Goal: Transaction & Acquisition: Purchase product/service

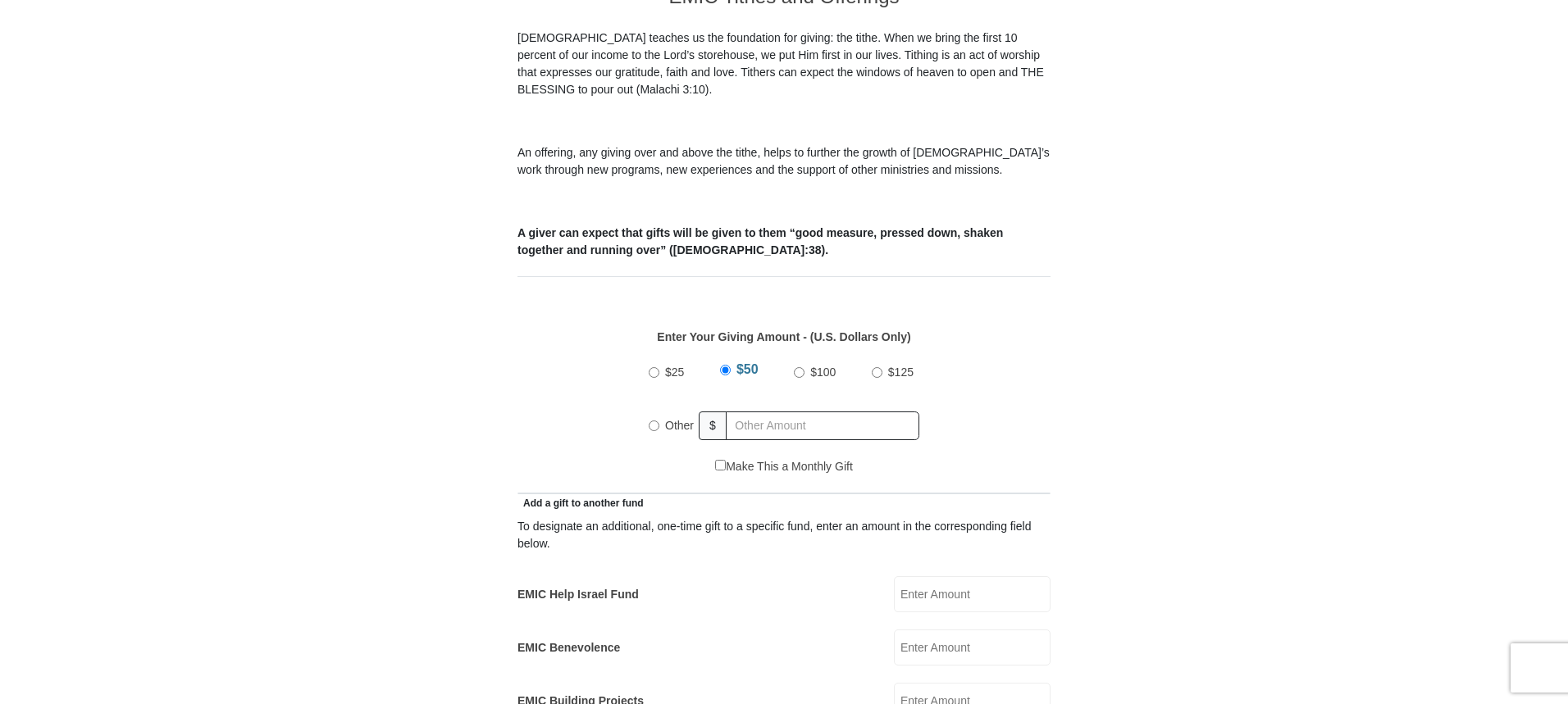
scroll to position [574, 0]
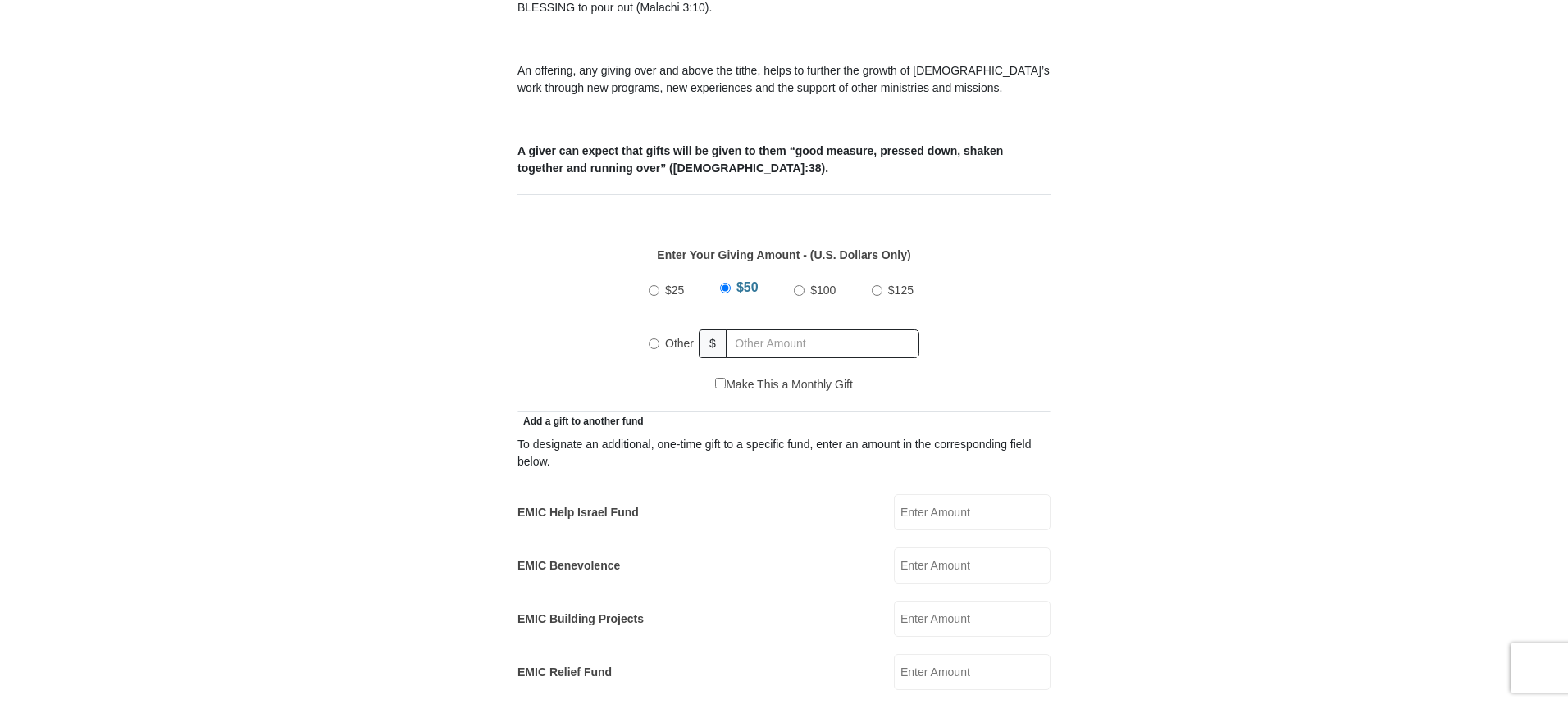
click at [992, 497] on input "EMIC Help Israel Fund" at bounding box center [972, 512] width 157 height 36
type input "75.00"
click at [653, 325] on div "Other" at bounding box center [674, 343] width 51 height 36
click at [648, 339] on input "Other" at bounding box center [653, 343] width 10 height 10
radio input "true"
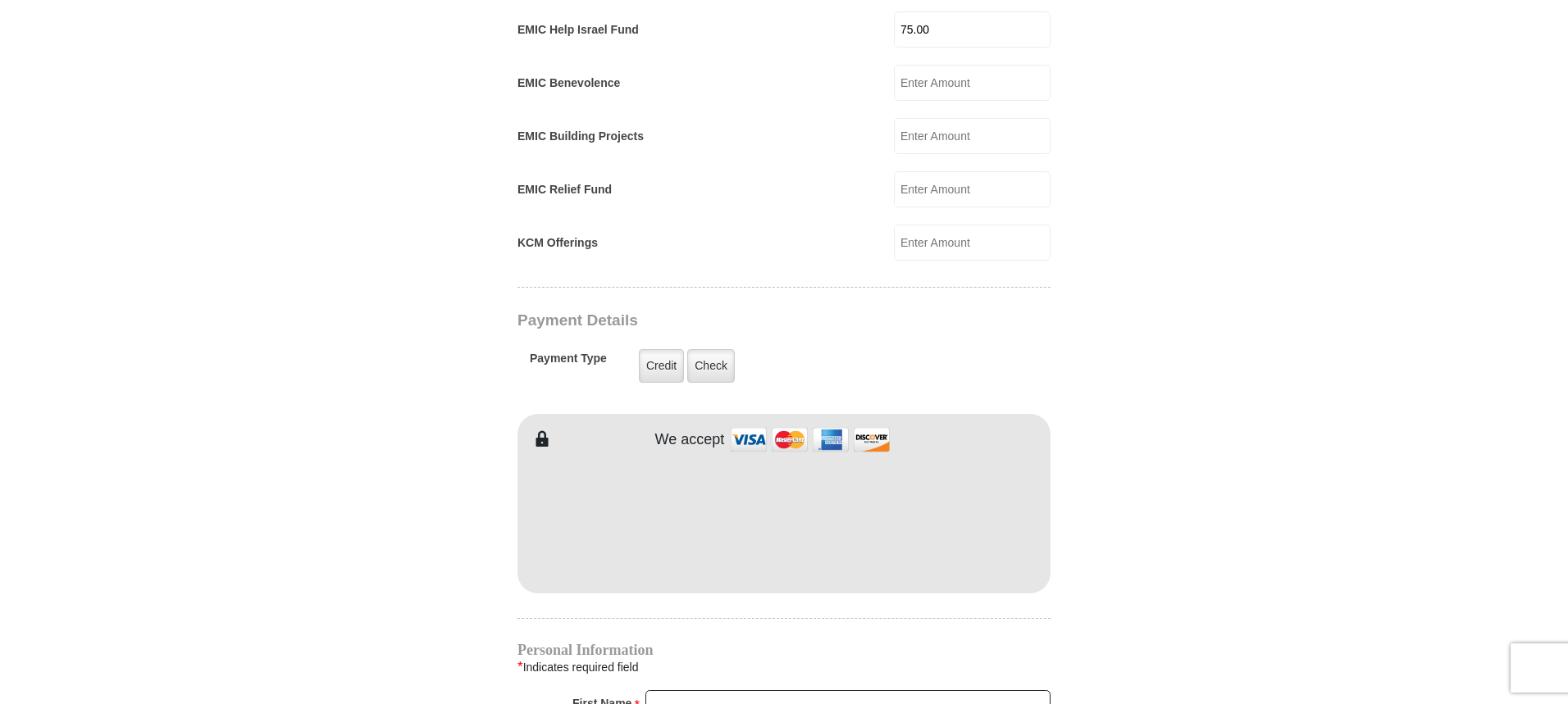
scroll to position [1230, 0]
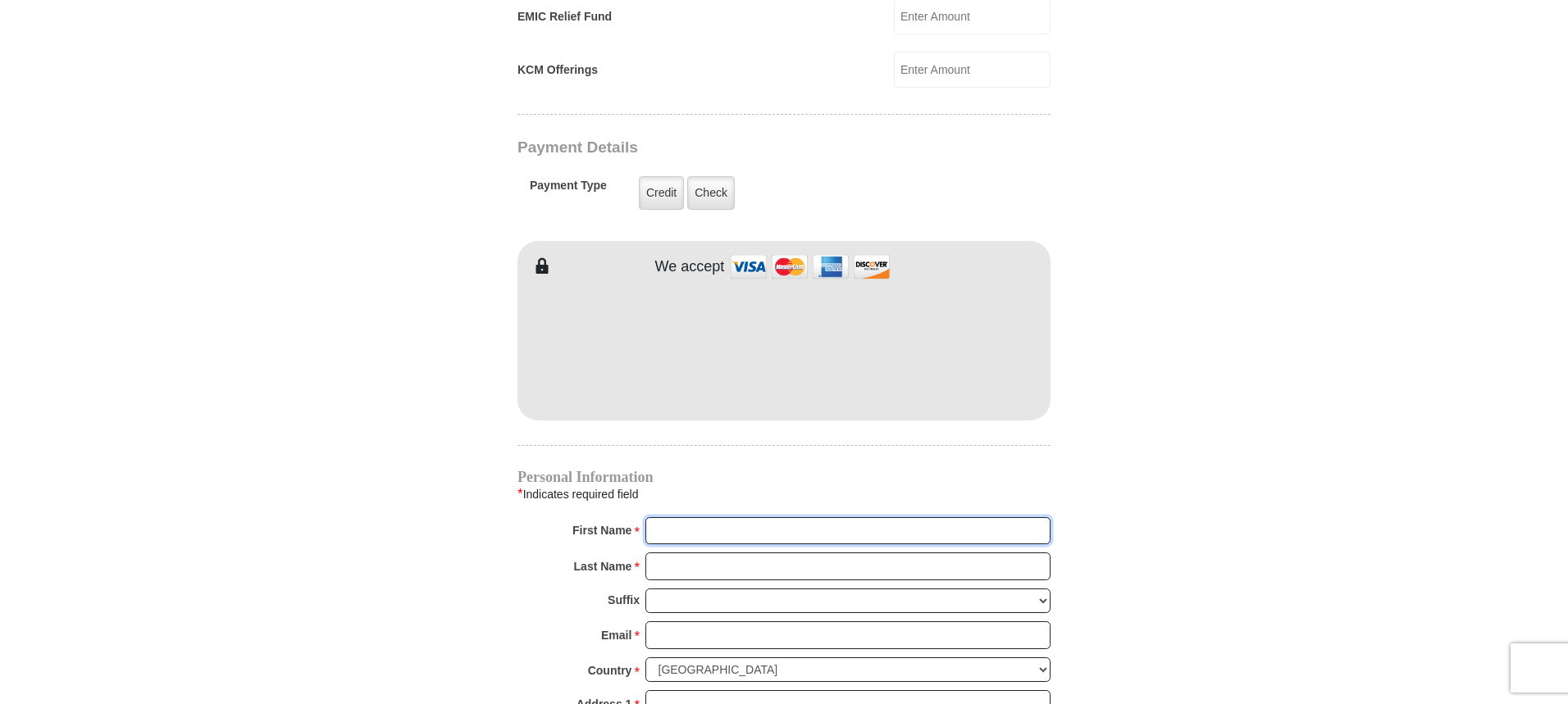
click at [676, 517] on input "First Name *" at bounding box center [848, 530] width 405 height 28
type input "[PERSON_NAME]"
click at [666, 552] on input "Last Name *" at bounding box center [848, 565] width 405 height 28
type input "[PERSON_NAME]"
click at [726, 621] on input "Email *" at bounding box center [848, 635] width 405 height 28
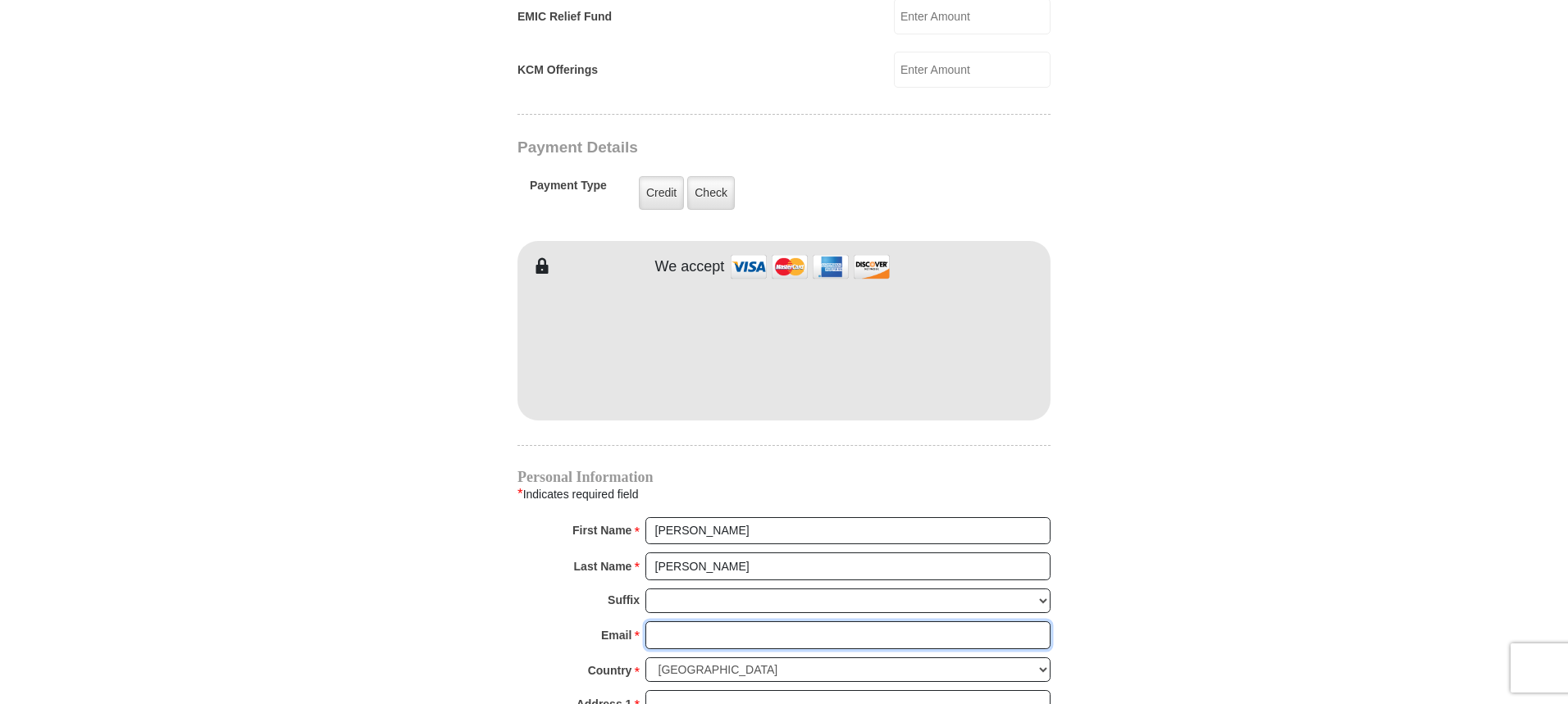
type input "[EMAIL_ADDRESS][DOMAIN_NAME]"
type input "[STREET_ADDRESS]"
type input "[GEOGRAPHIC_DATA]"
select select "NC"
type input "28659"
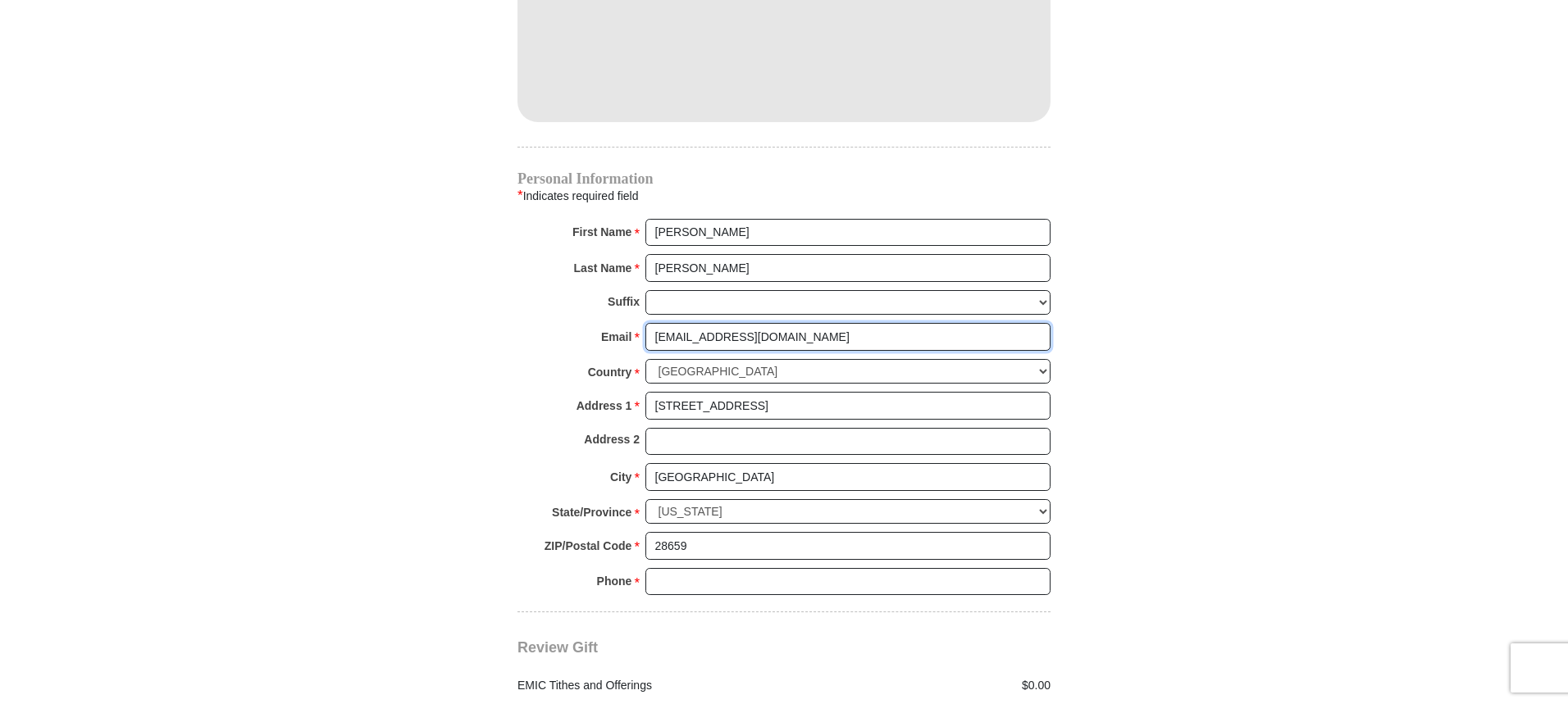
scroll to position [1558, 0]
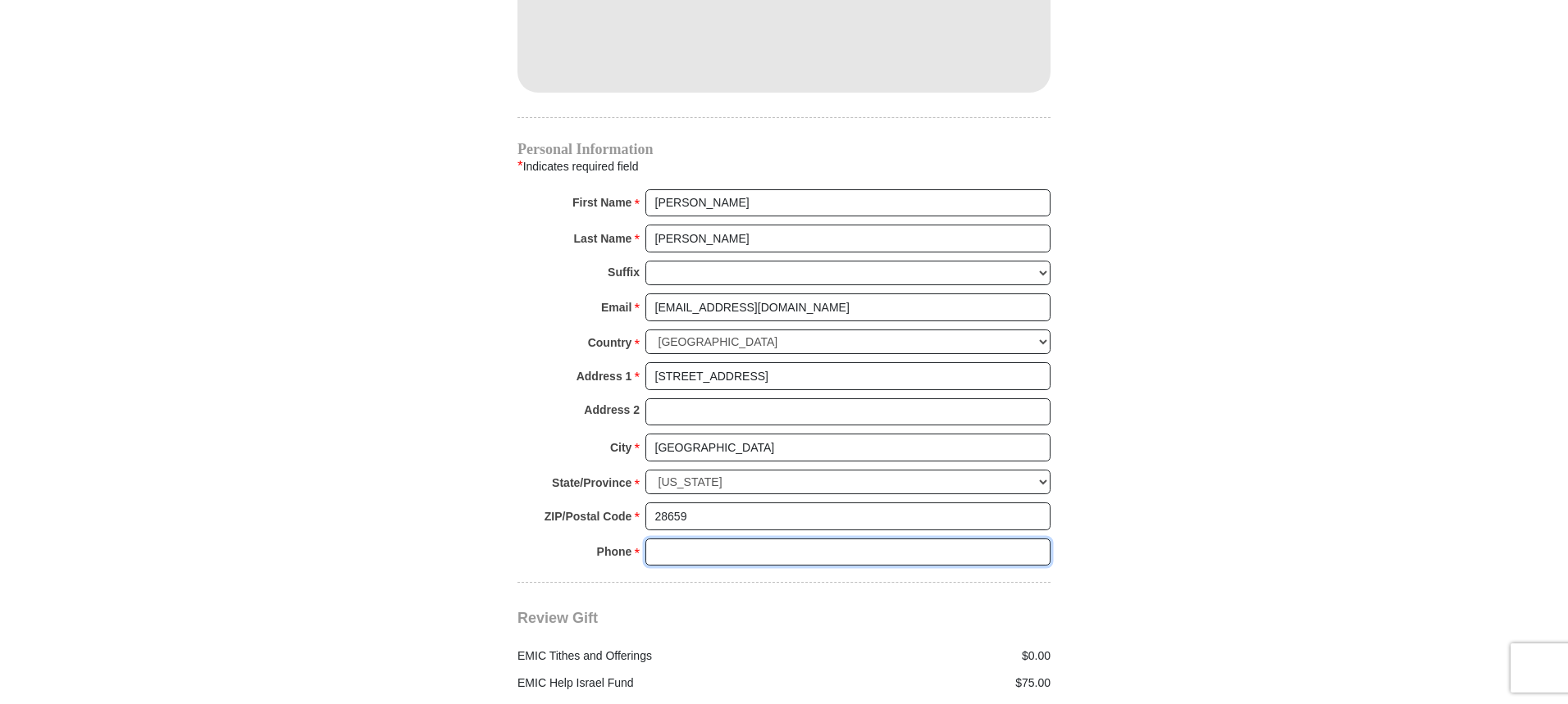
click at [705, 539] on input "Phone * *" at bounding box center [848, 552] width 405 height 28
type input "3369031933"
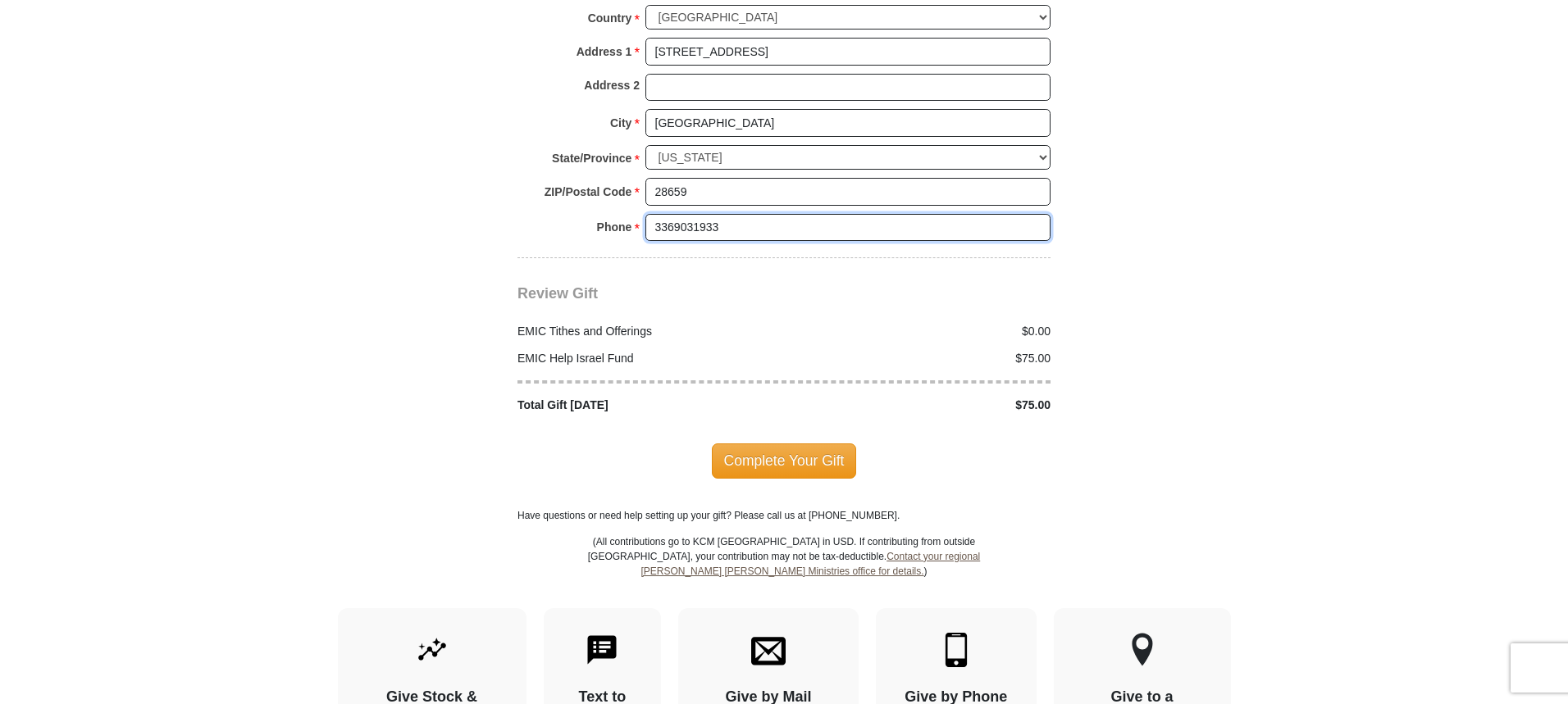
scroll to position [1885, 0]
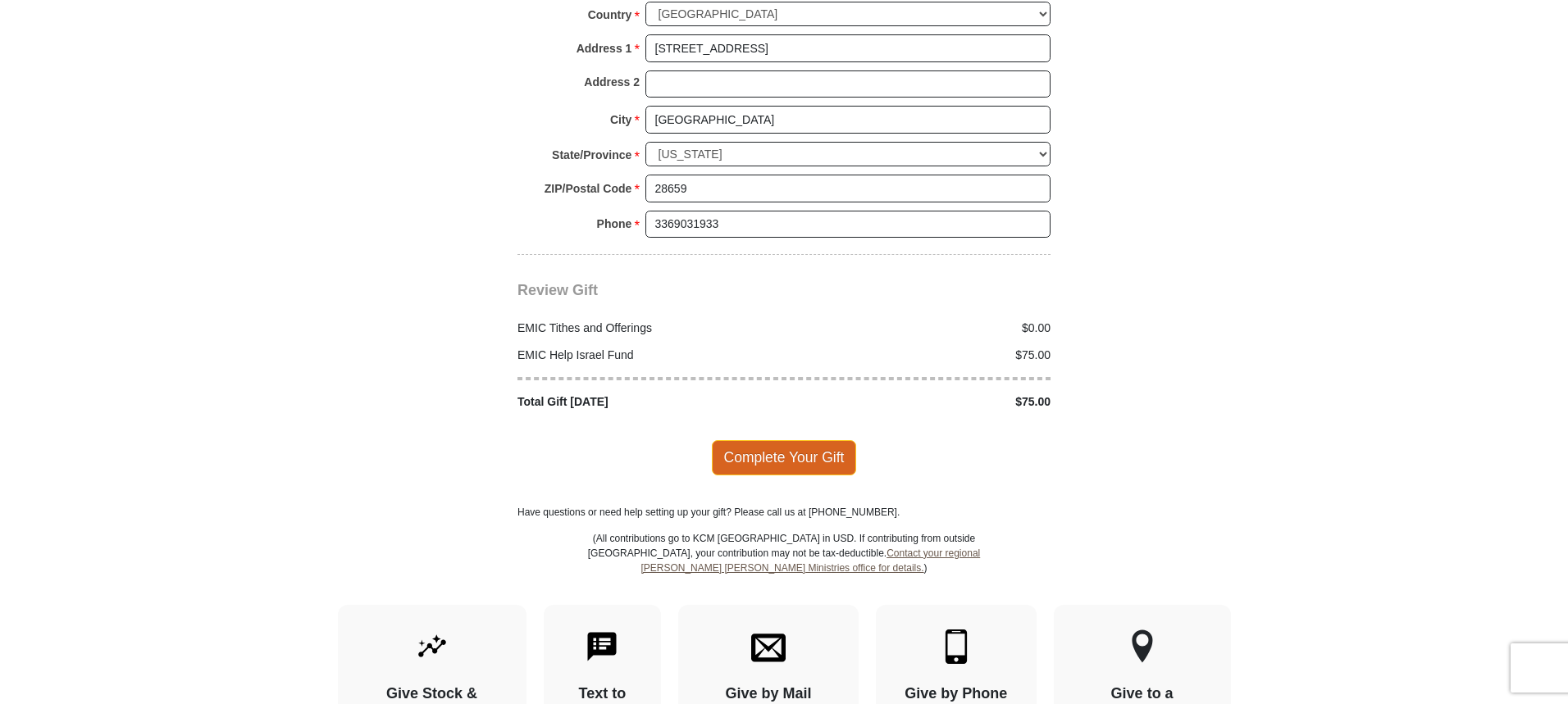
click at [813, 440] on span "Complete Your Gift" at bounding box center [784, 457] width 145 height 34
